Goal: Navigation & Orientation: Find specific page/section

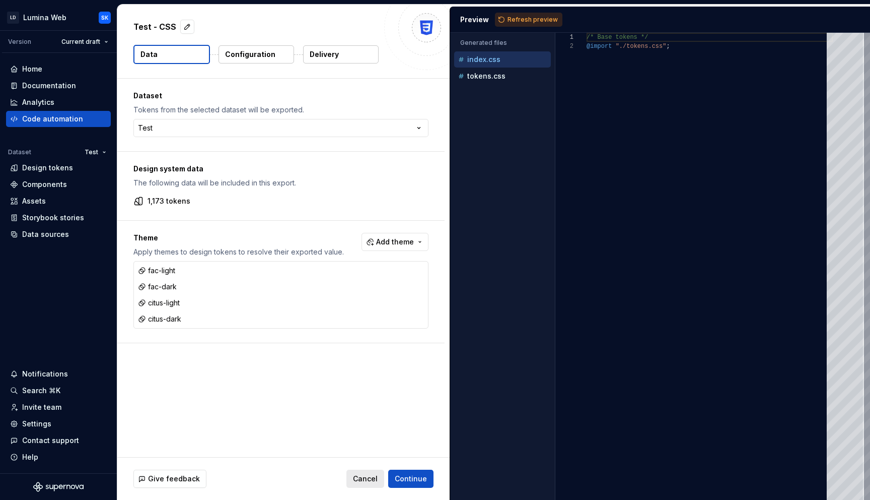
click at [377, 475] on span "Cancel" at bounding box center [365, 478] width 25 height 10
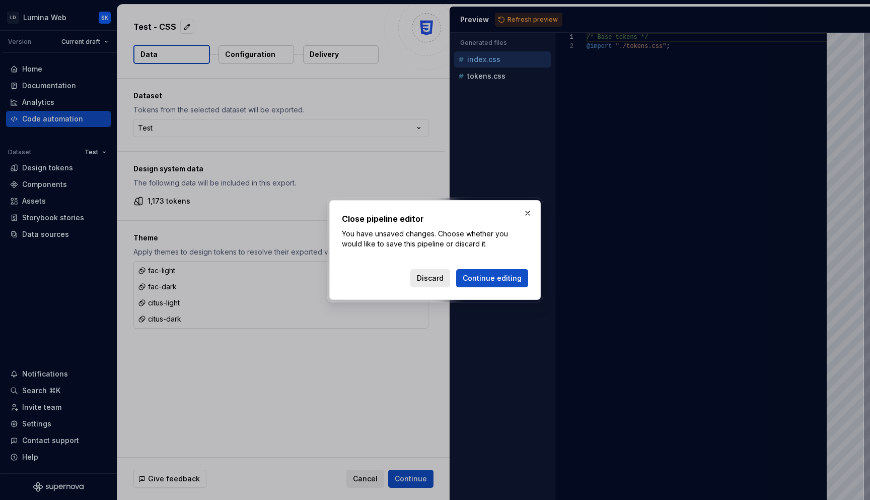
click at [444, 279] on span "Discard" at bounding box center [430, 278] width 27 height 10
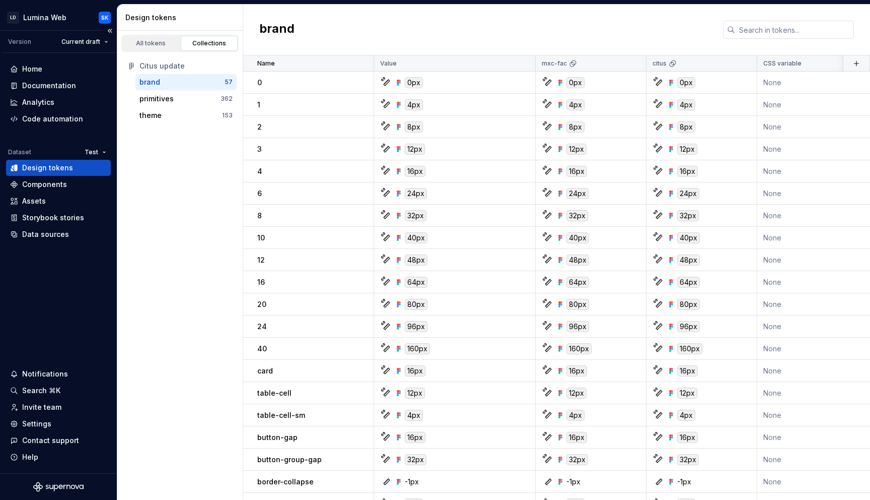
click at [95, 142] on div "Home Documentation Analytics Code automation Dataset Test Design tokens Compone…" at bounding box center [58, 151] width 105 height 181
click at [95, 156] on html "LD Lumina Web SK Version Current draft Home Documentation Analytics Code automa…" at bounding box center [435, 250] width 870 height 500
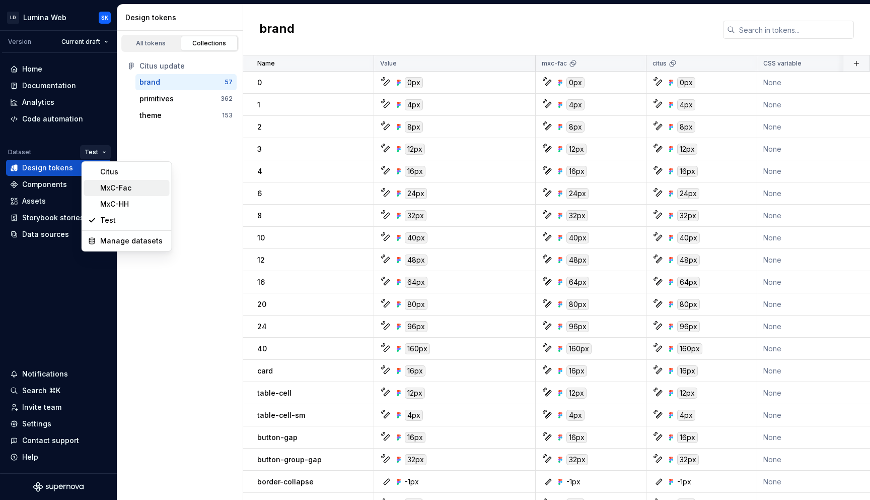
click at [131, 187] on div "MxC-Fac" at bounding box center [132, 188] width 65 height 10
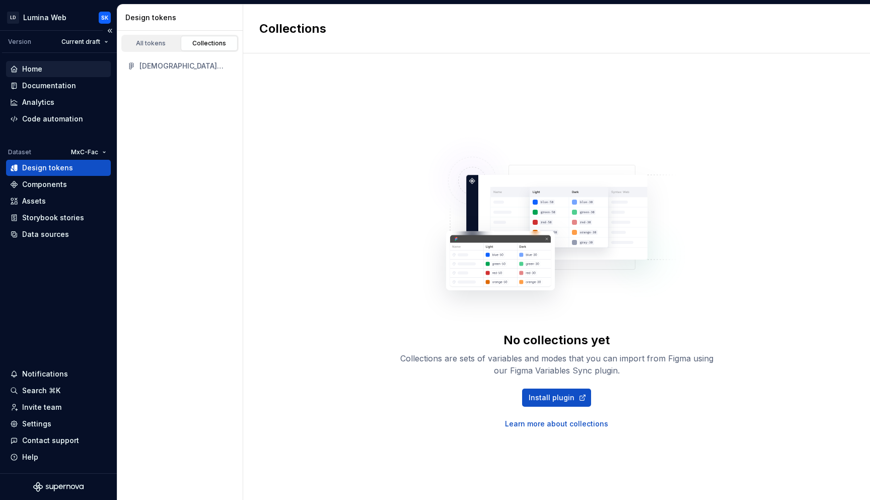
click at [63, 63] on div "Home" at bounding box center [58, 69] width 105 height 16
